Goal: Communication & Community: Answer question/provide support

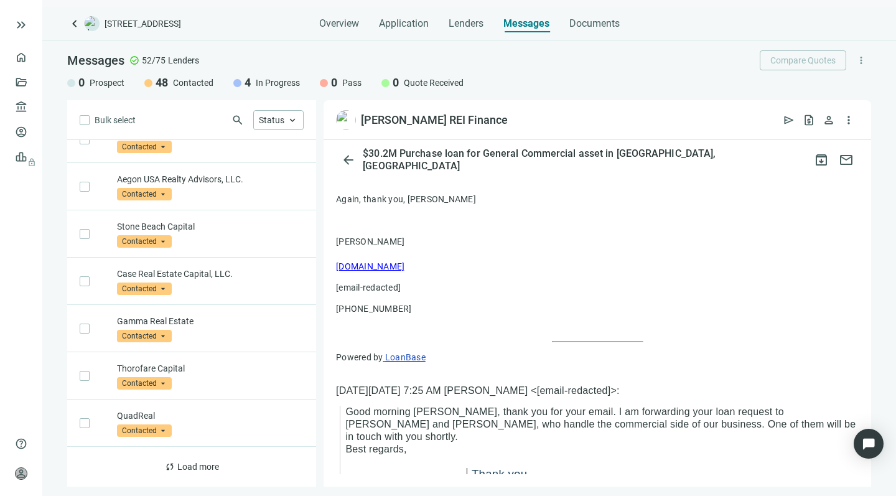
scroll to position [456, 0]
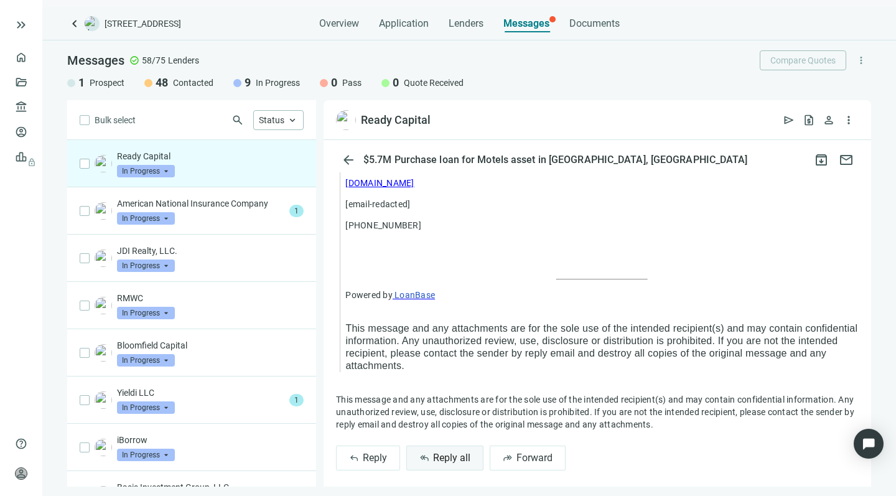
click at [438, 452] on span "Reply all" at bounding box center [451, 458] width 37 height 12
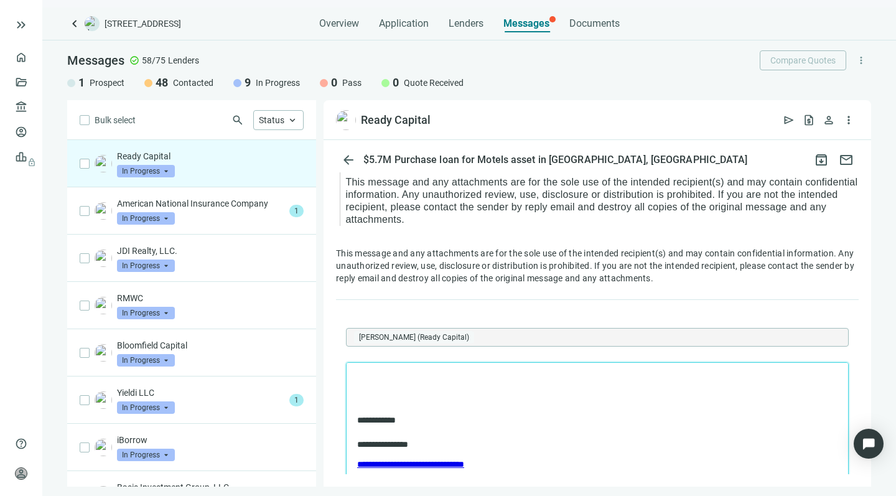
scroll to position [1977, 0]
click at [453, 378] on p "**********" at bounding box center [591, 377] width 468 height 12
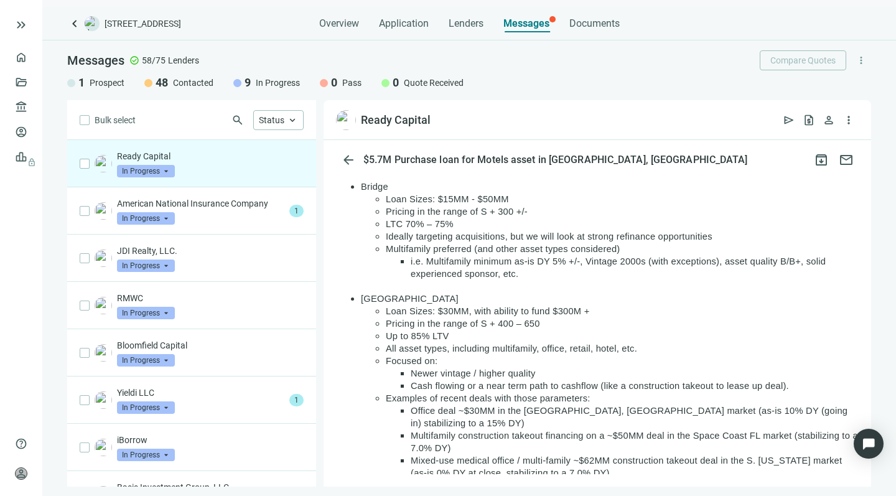
scroll to position [147, 0]
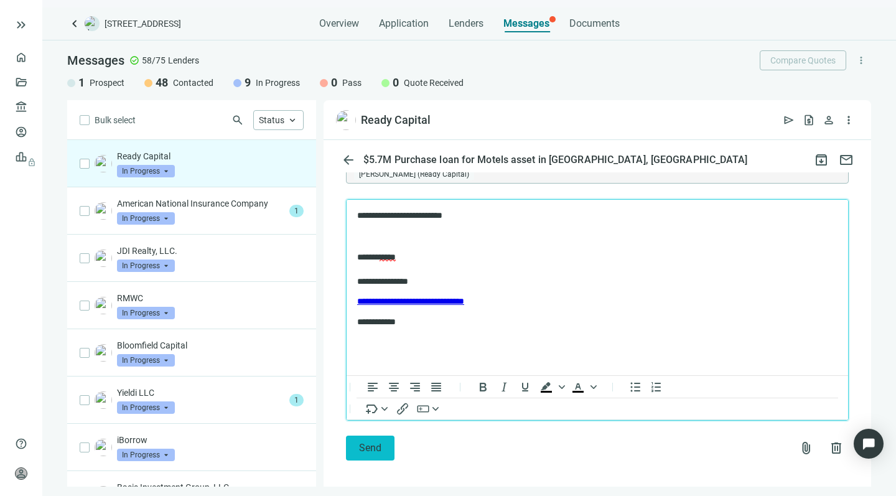
click at [366, 442] on span "Send" at bounding box center [370, 448] width 22 height 12
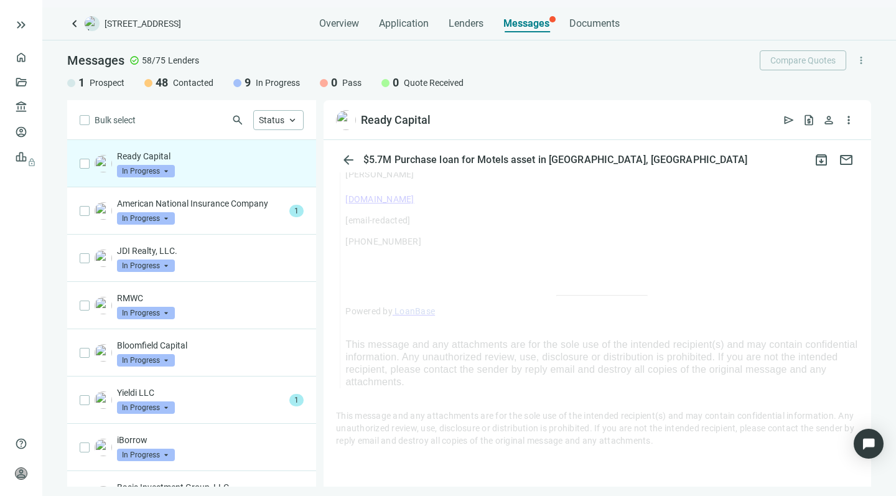
scroll to position [1805, 0]
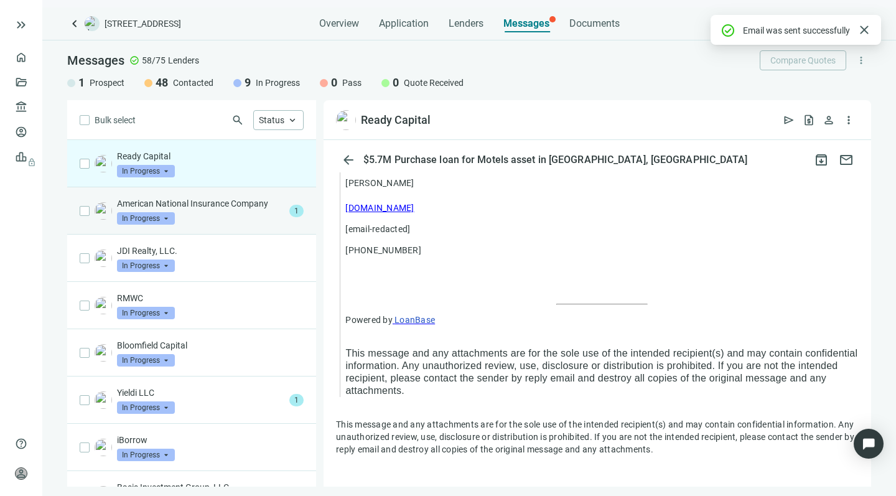
click at [215, 219] on div "American National Insurance Company In Progress arrow_drop_down" at bounding box center [200, 210] width 167 height 27
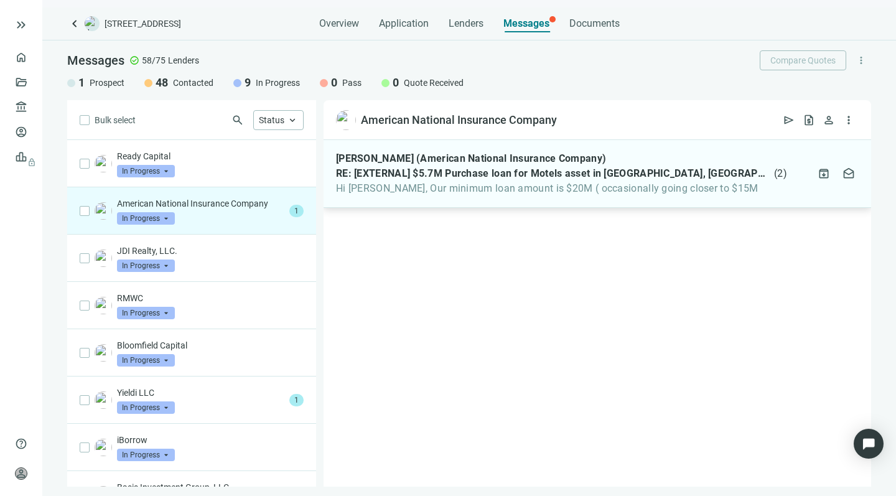
click at [397, 188] on span "Hi Howard, Our minimum loan amount is $20M ( occasionally going closer to $15M" at bounding box center [561, 188] width 451 height 12
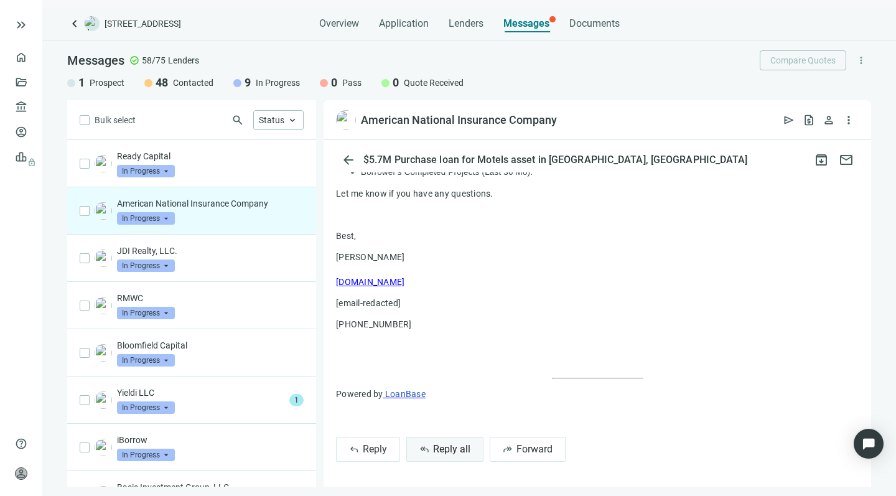
click at [437, 446] on span "Reply all" at bounding box center [451, 449] width 37 height 12
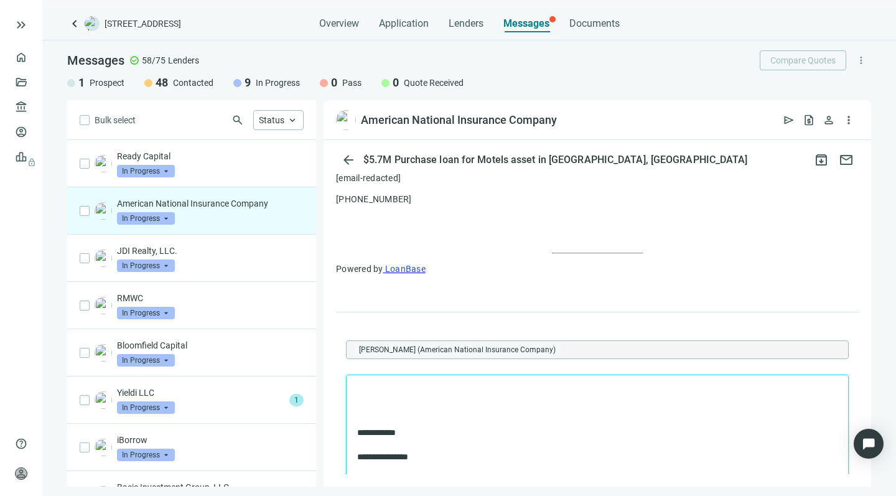
scroll to position [830, 0]
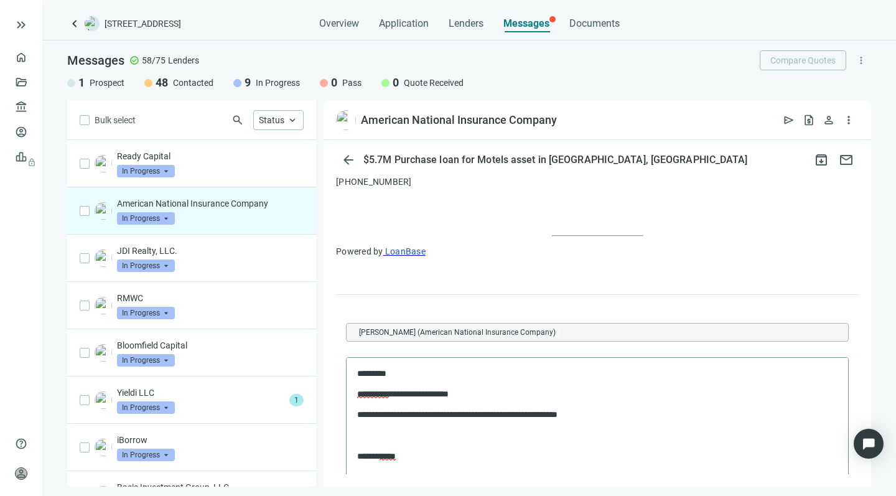
click at [375, 394] on span "**********" at bounding box center [373, 393] width 32 height 9
click at [389, 392] on span "**********" at bounding box center [373, 393] width 32 height 9
click at [481, 396] on p "**********" at bounding box center [584, 393] width 455 height 12
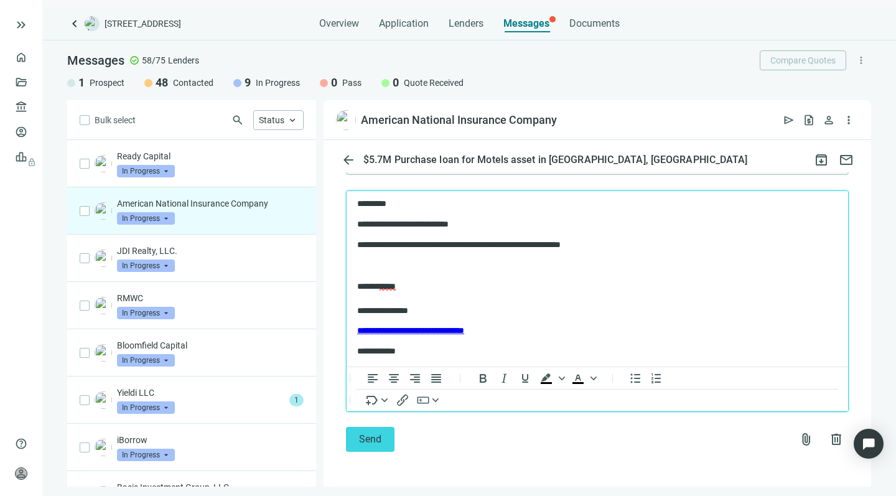
scroll to position [1004, 0]
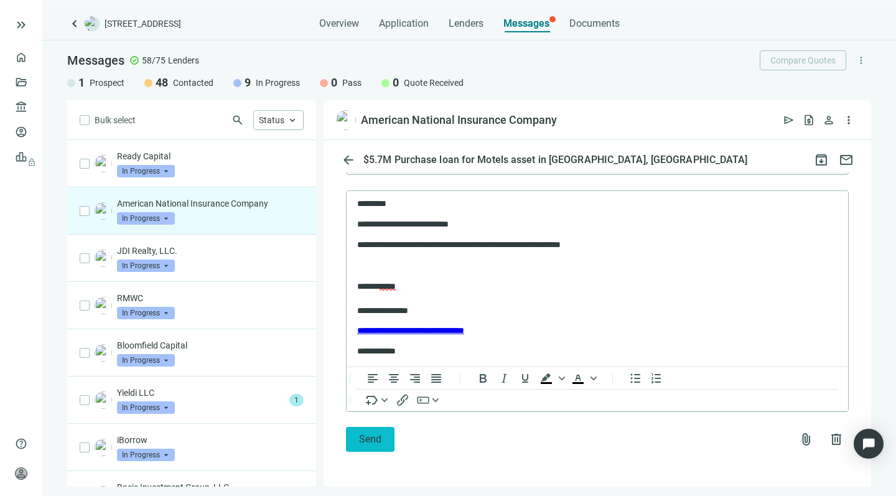
click at [361, 442] on span "Send" at bounding box center [370, 439] width 22 height 12
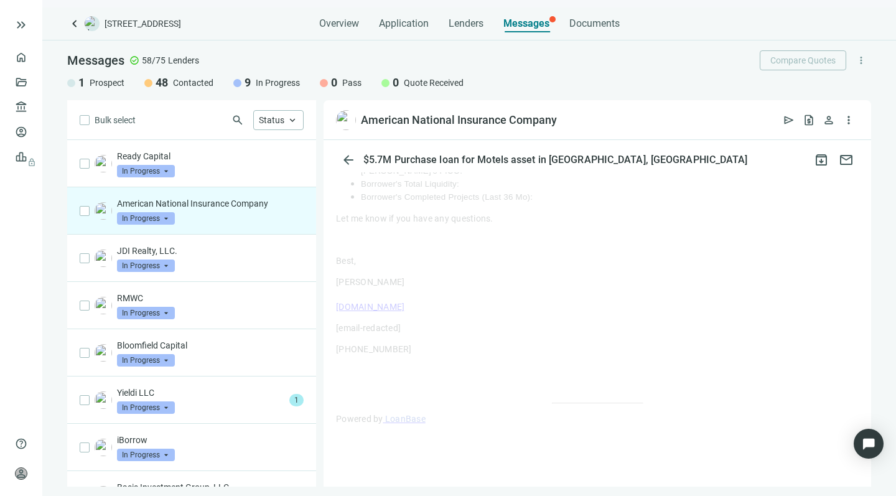
scroll to position [670, 0]
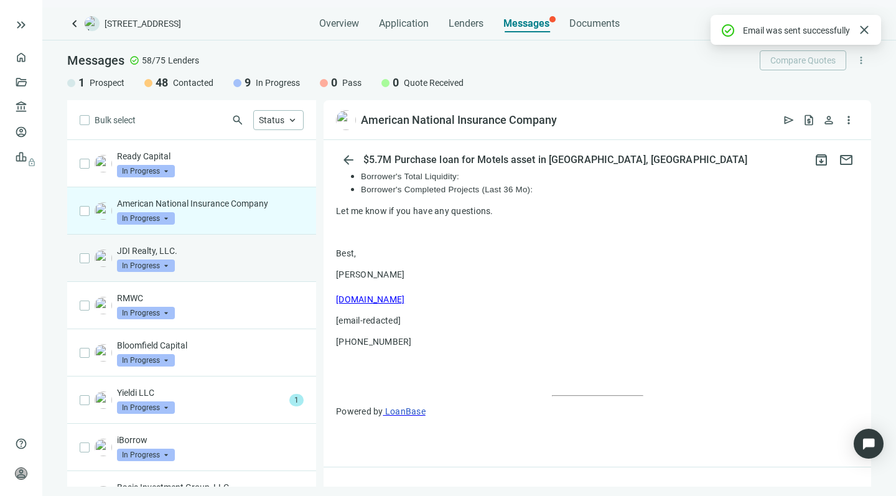
click at [211, 261] on div "JDI Realty, LLC. In Progress arrow_drop_down" at bounding box center [210, 257] width 187 height 27
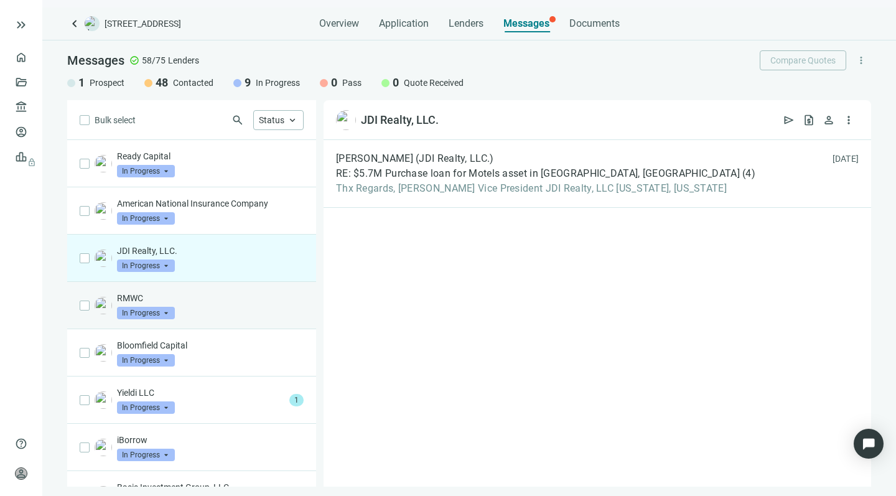
click at [203, 318] on div "RMWC In Progress arrow_drop_down" at bounding box center [210, 305] width 187 height 27
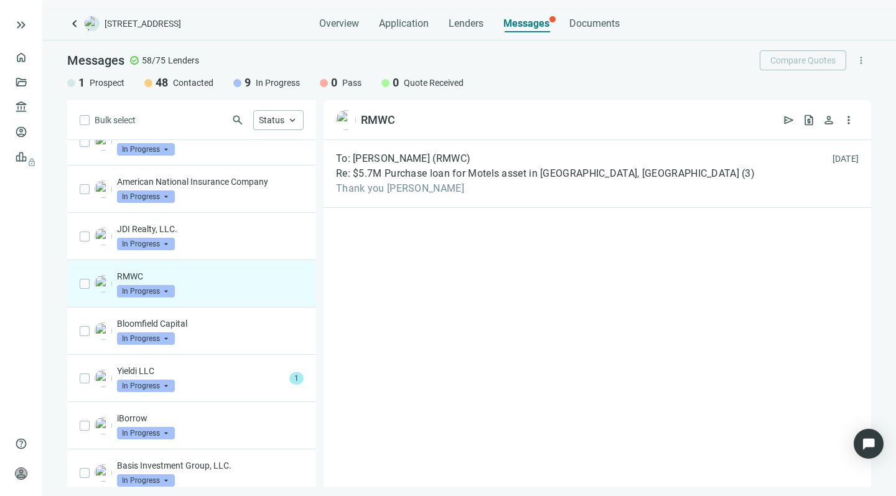
scroll to position [76, 0]
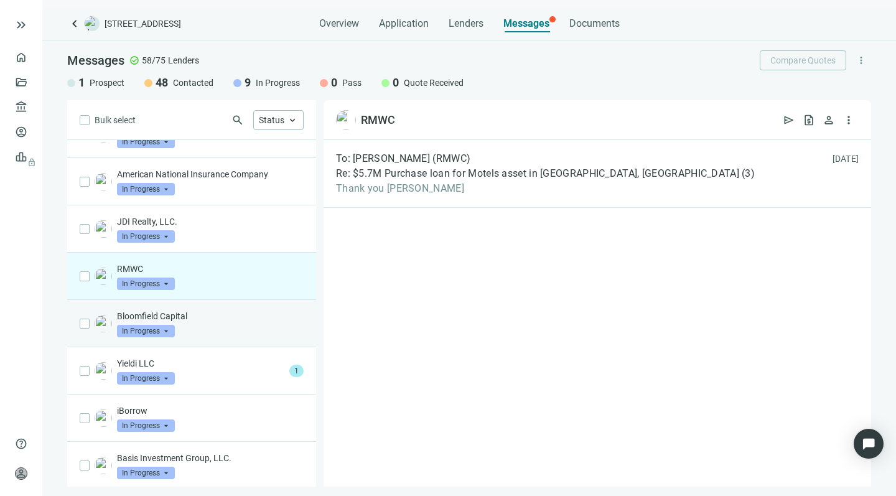
click at [203, 318] on p "Bloomfield Capital" at bounding box center [210, 316] width 187 height 12
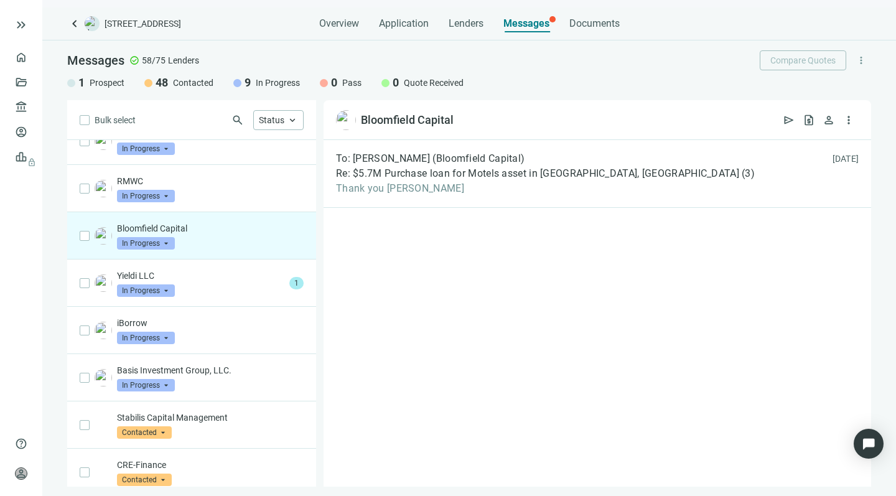
scroll to position [180, 0]
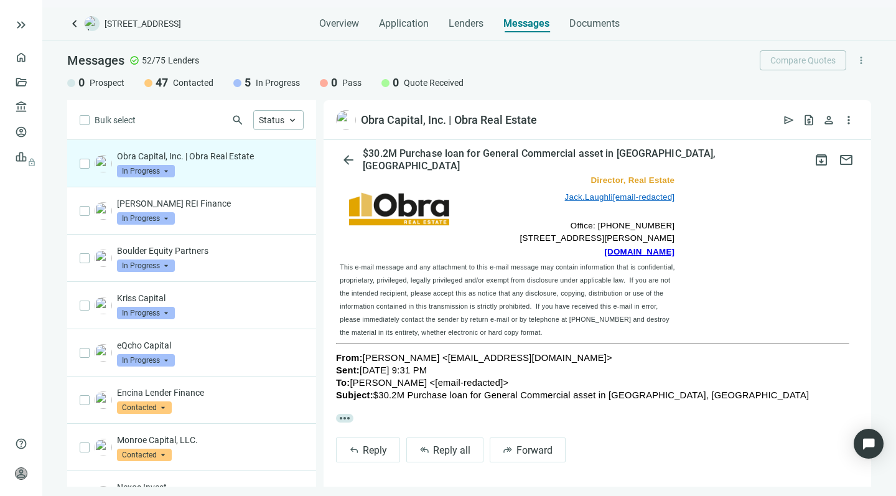
scroll to position [225, 0]
click at [342, 419] on span "more_horiz" at bounding box center [344, 418] width 17 height 9
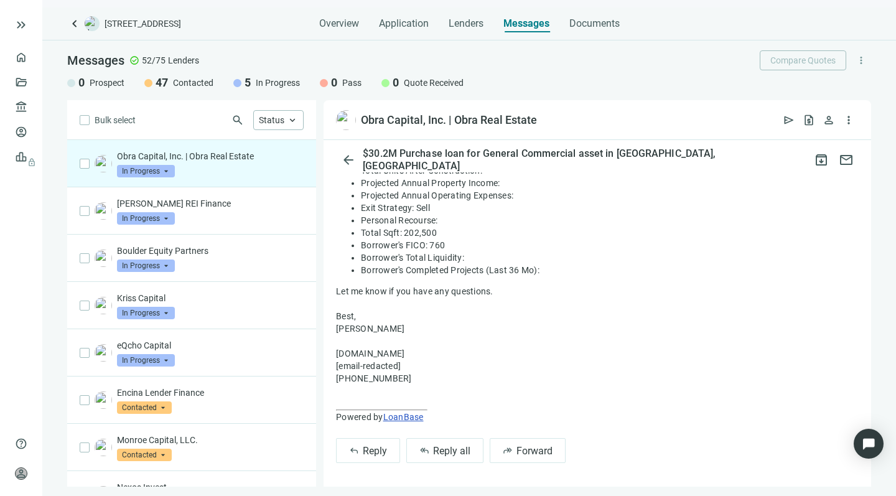
scroll to position [0, 0]
click at [432, 445] on button "reply_all Reply all" at bounding box center [444, 450] width 77 height 25
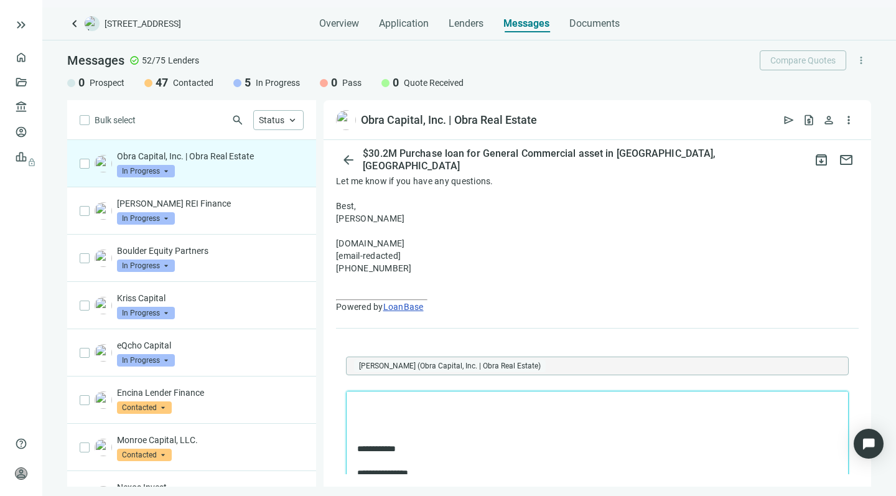
scroll to position [848, 0]
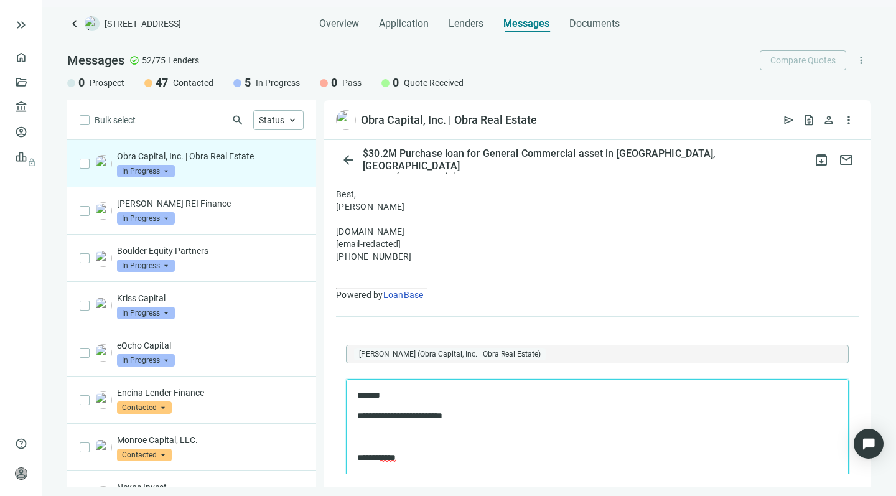
click at [478, 416] on p "**********" at bounding box center [591, 416] width 468 height 12
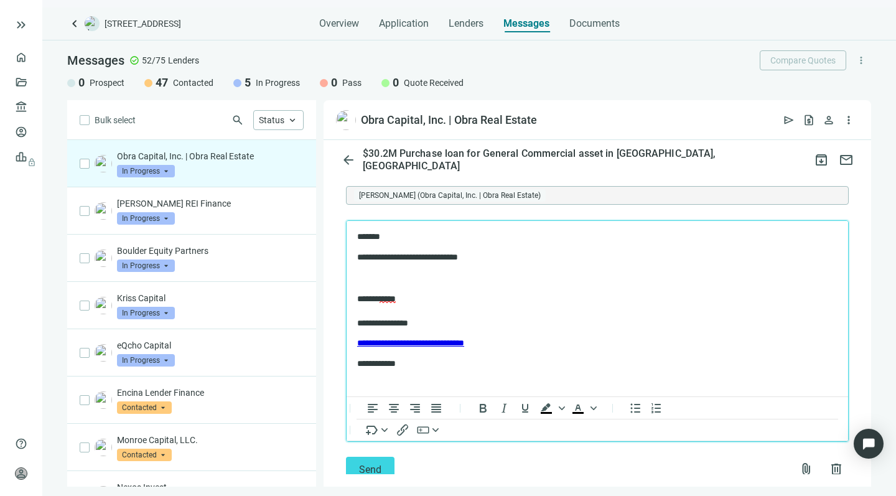
scroll to position [1011, 0]
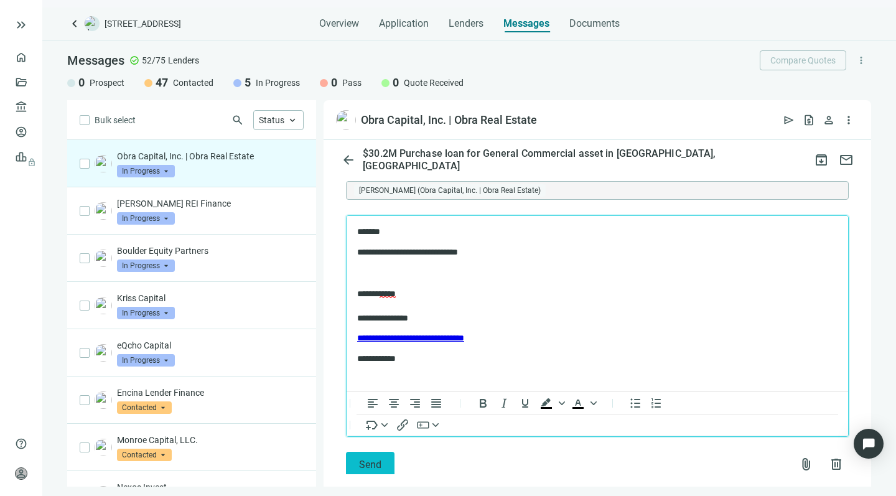
click at [361, 461] on span "Send" at bounding box center [370, 464] width 22 height 12
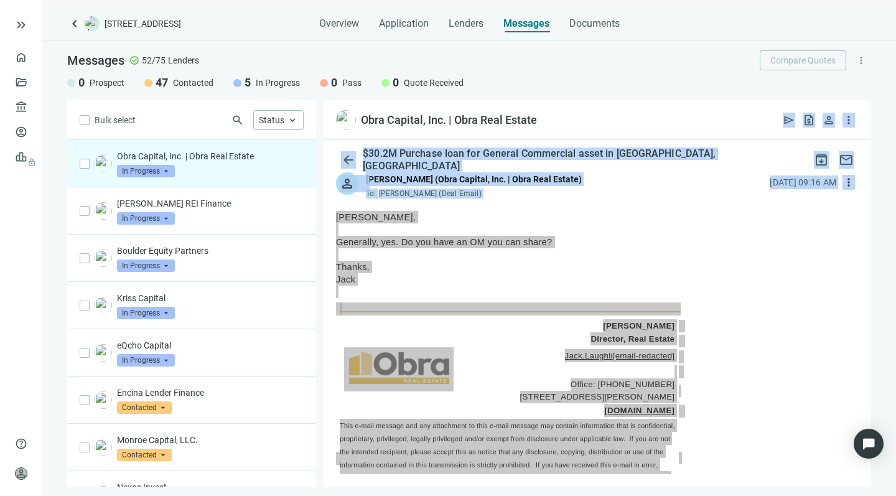
scroll to position [0, 0]
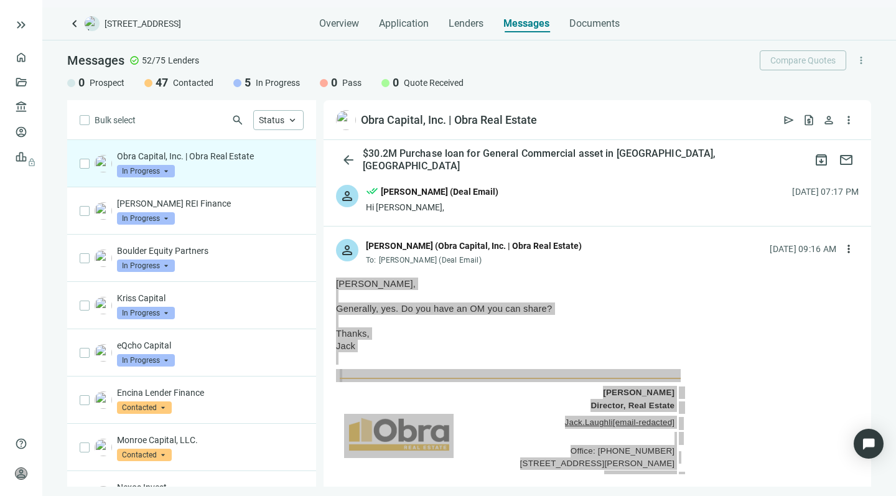
drag, startPoint x: 471, startPoint y: 465, endPoint x: 374, endPoint y: 289, distance: 201.5
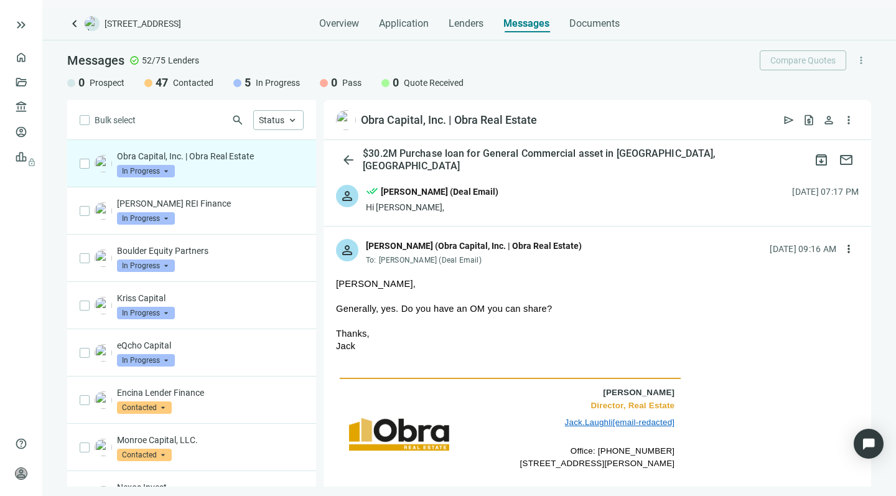
click at [567, 226] on div "person done_all Howard Rosen (Deal Email) Hi Jack, 08.21.2025, 07:17 PM" at bounding box center [596, 199] width 547 height 54
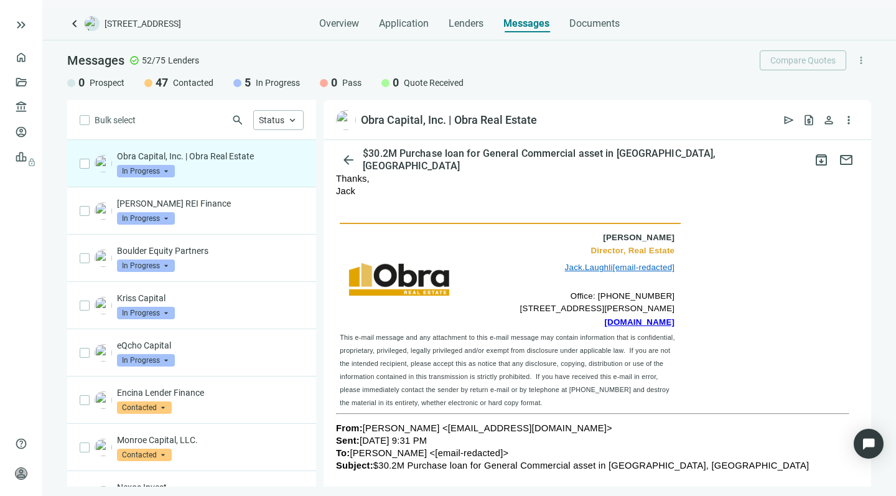
scroll to position [165, 0]
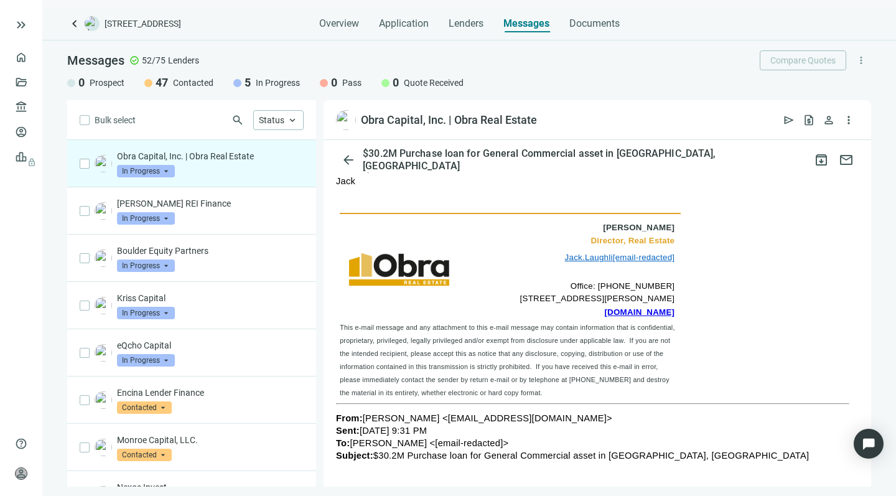
click at [637, 308] on link "ObraRE.com" at bounding box center [639, 311] width 70 height 9
